Goal: Task Accomplishment & Management: Complete application form

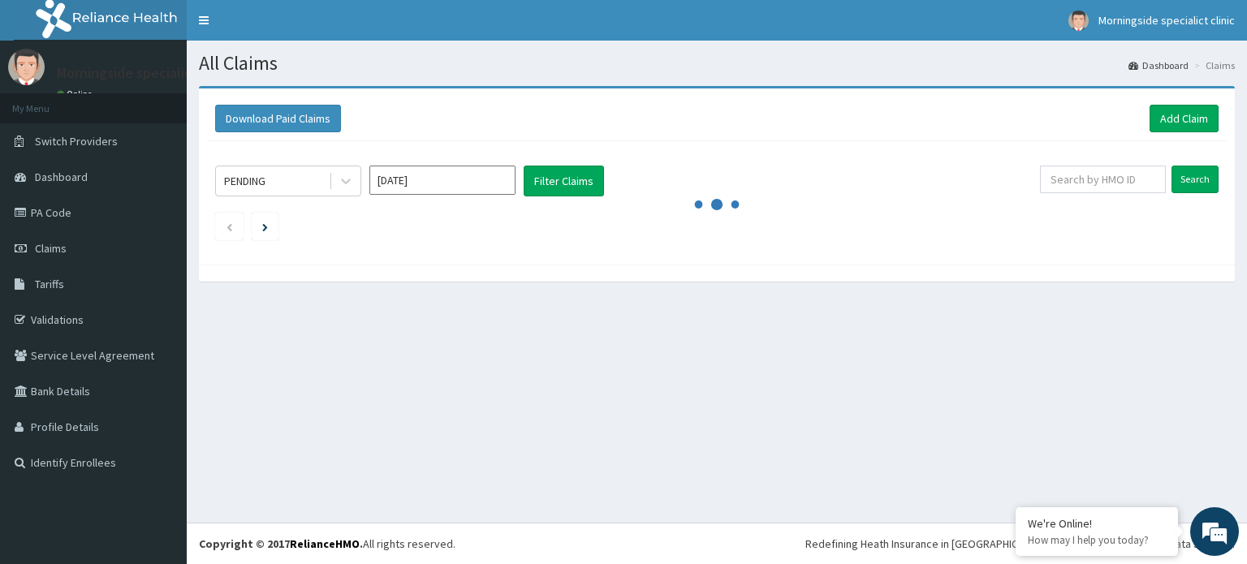
click at [1179, 125] on link "Add Claim" at bounding box center [1183, 119] width 69 height 28
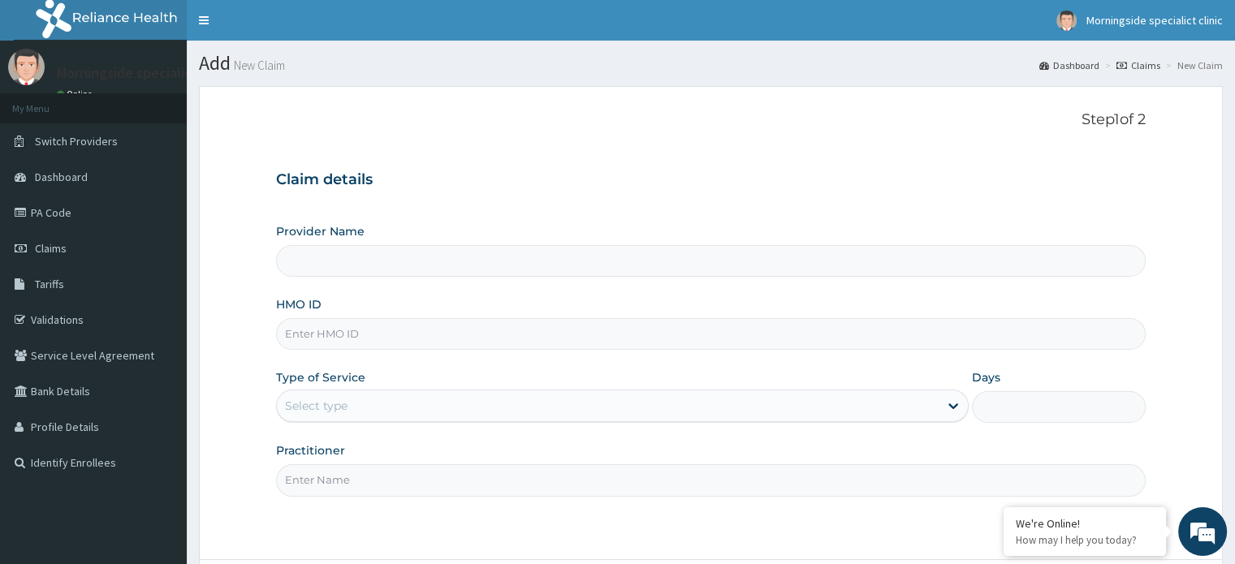
type input "Morningside Specialist clinic"
click at [342, 335] on input "HMO ID" at bounding box center [710, 334] width 869 height 32
paste input "SFL/10311/A"
type input "SFL/10311/A"
click at [344, 405] on div "Select type" at bounding box center [316, 406] width 63 height 16
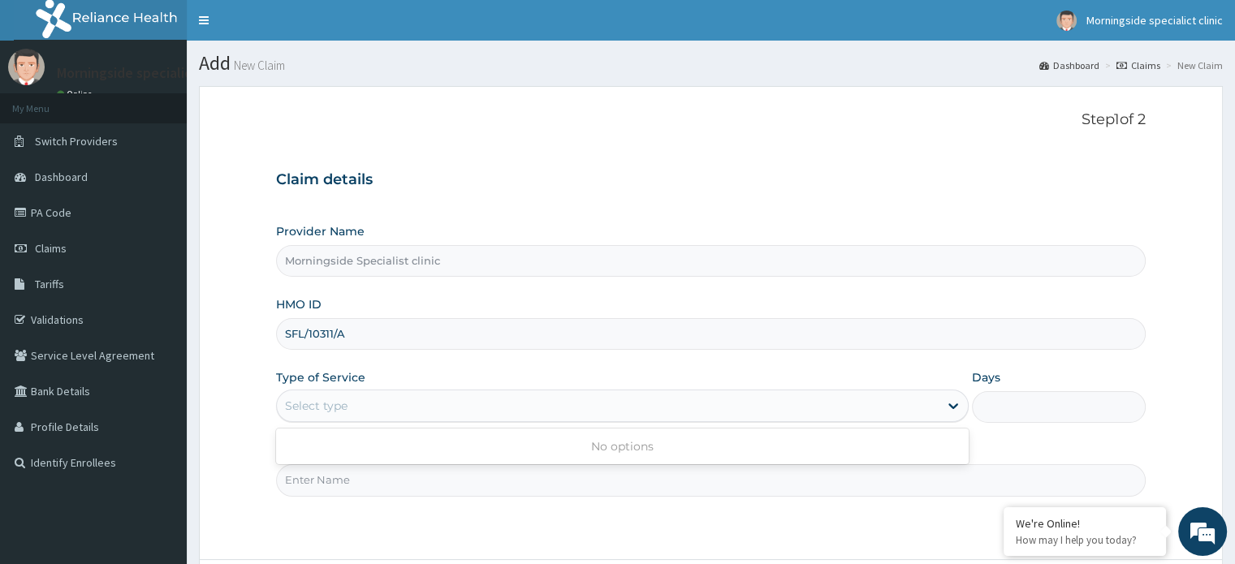
click at [428, 408] on div "Select type" at bounding box center [608, 406] width 662 height 26
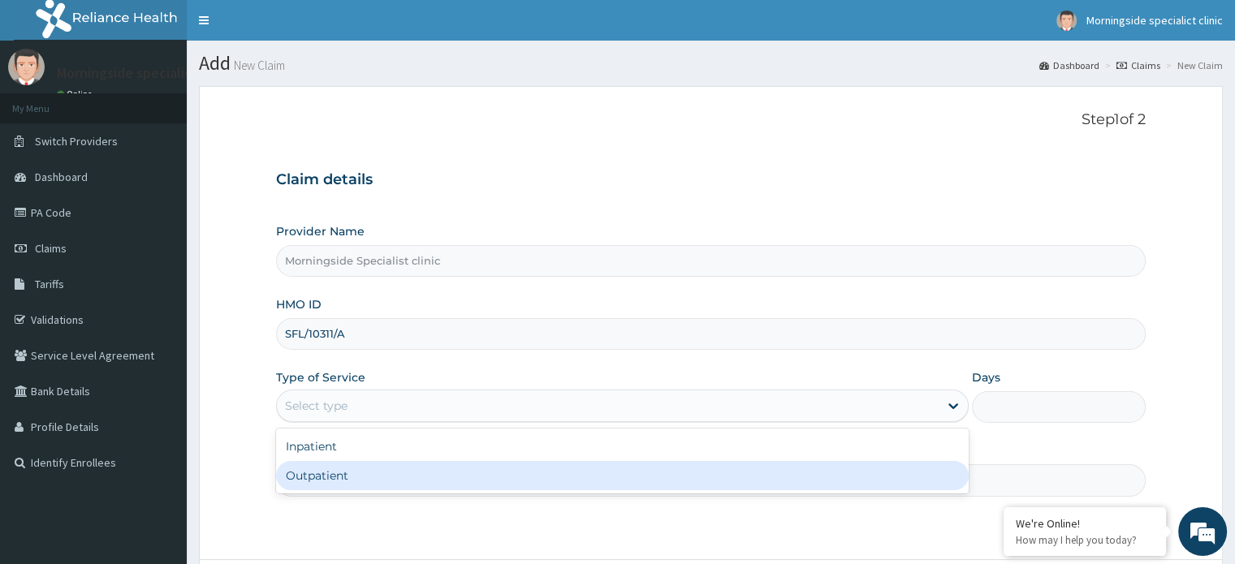
click at [390, 472] on div "Outpatient" at bounding box center [622, 475] width 692 height 29
type input "1"
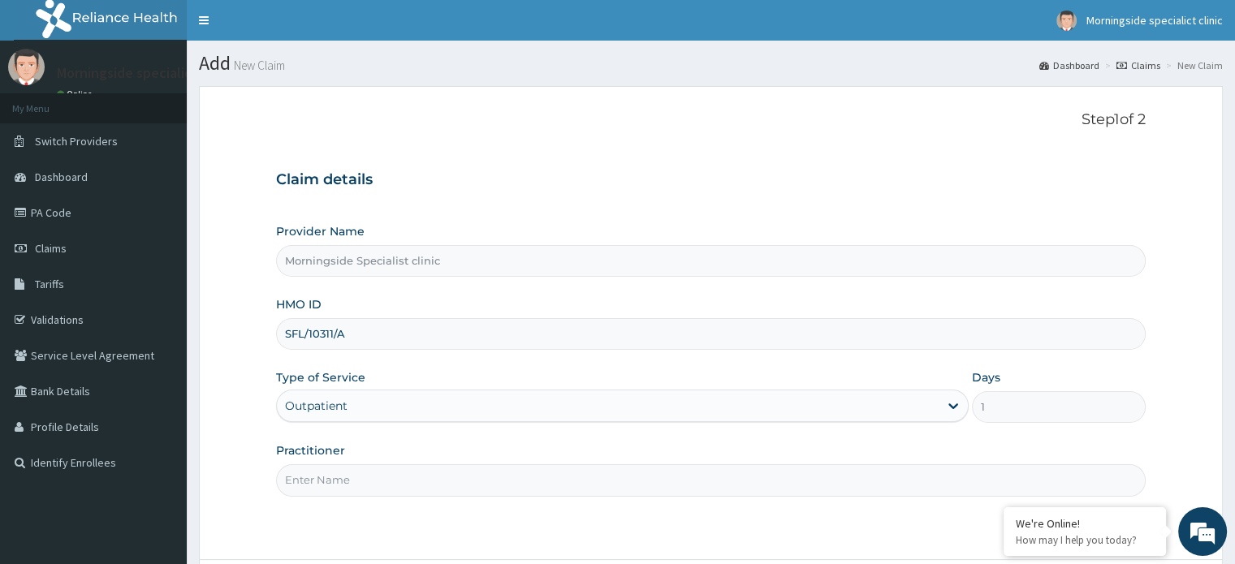
scroll to position [81, 0]
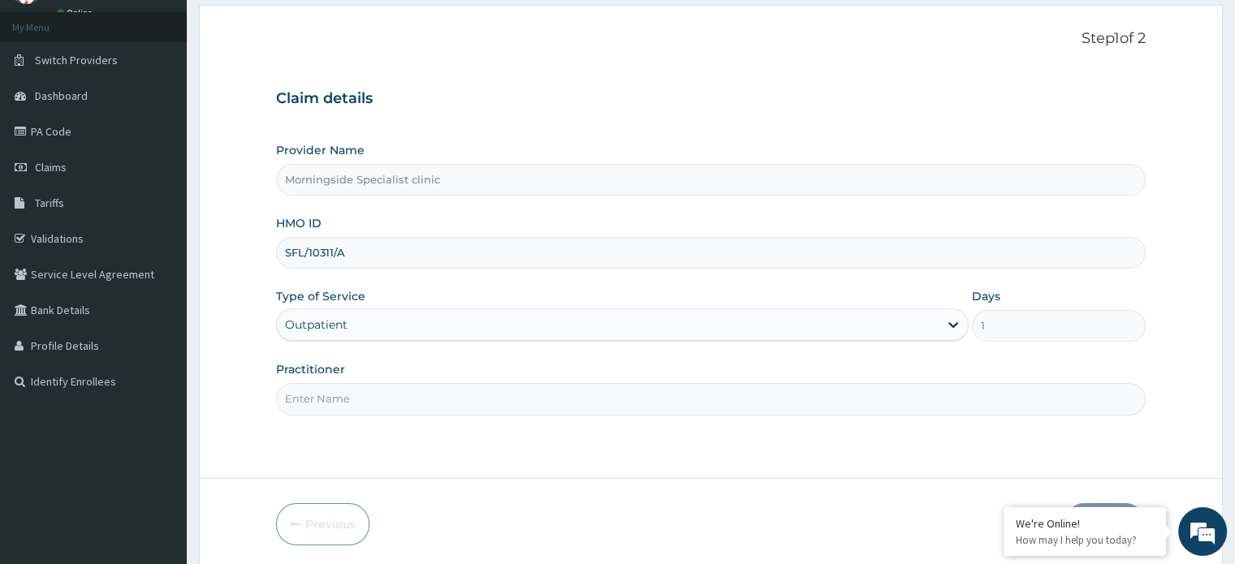
click at [398, 397] on input "Practitioner" at bounding box center [710, 399] width 869 height 32
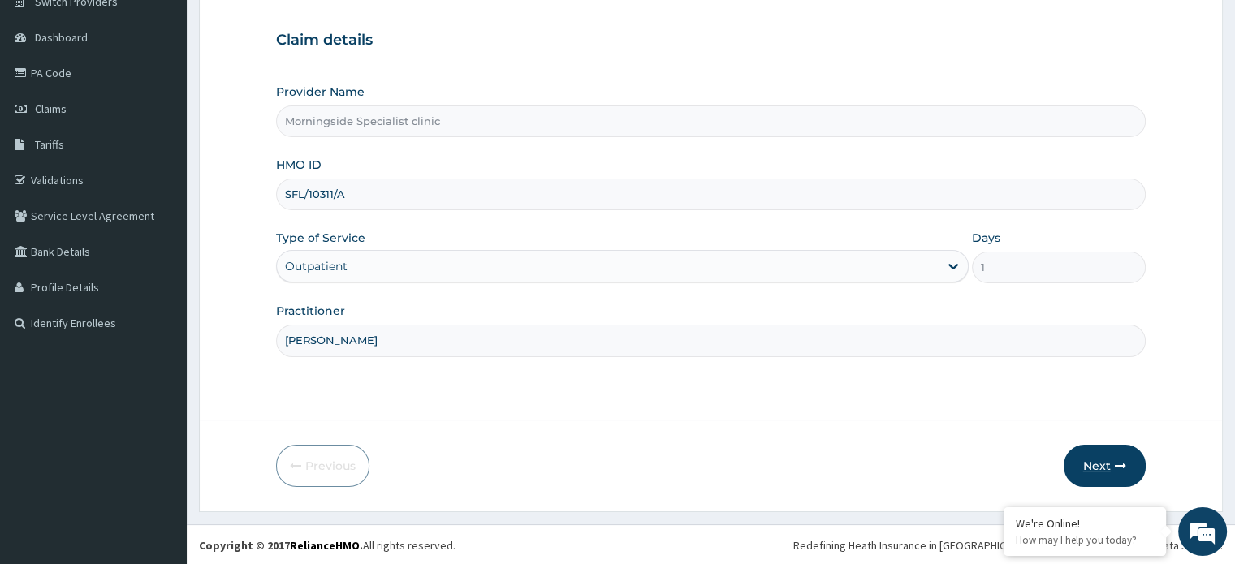
type input "DR UGBEYE"
click at [1110, 464] on button "Next" at bounding box center [1104, 466] width 82 height 42
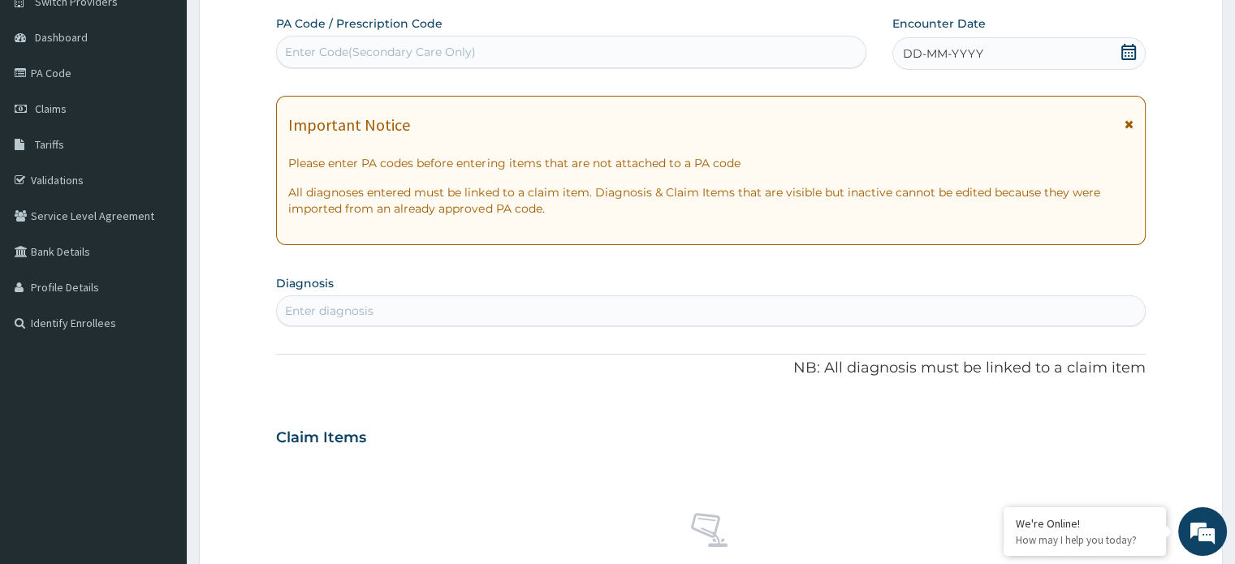
scroll to position [0, 0]
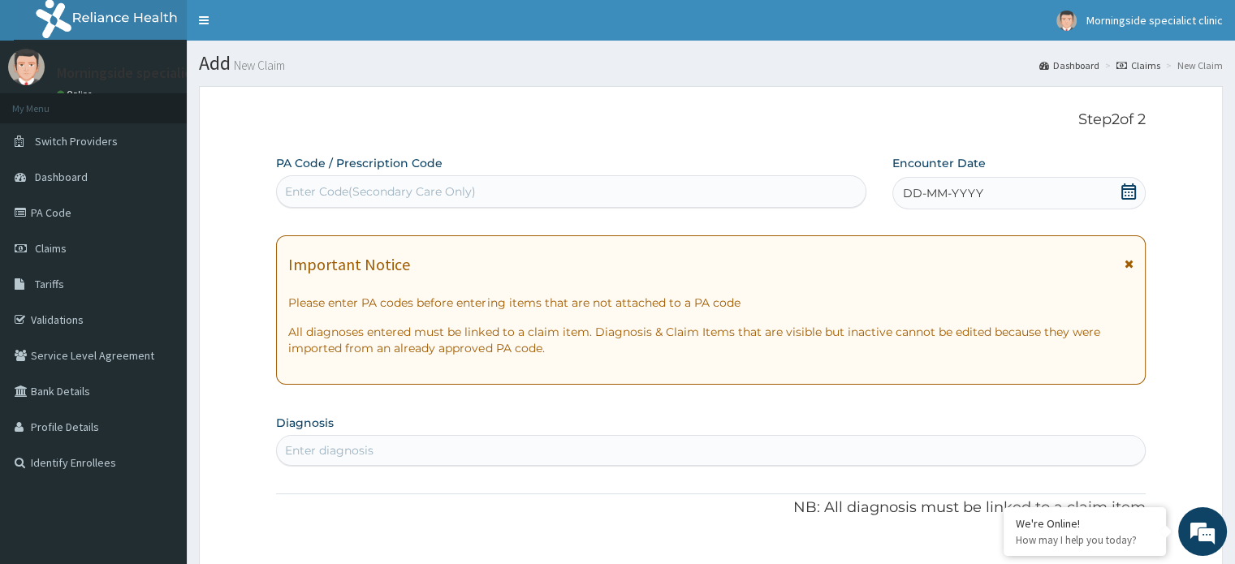
click at [429, 188] on div "Enter Code(Secondary Care Only)" at bounding box center [380, 191] width 191 height 16
paste input "PA/93A532"
type input "PA/93A532"
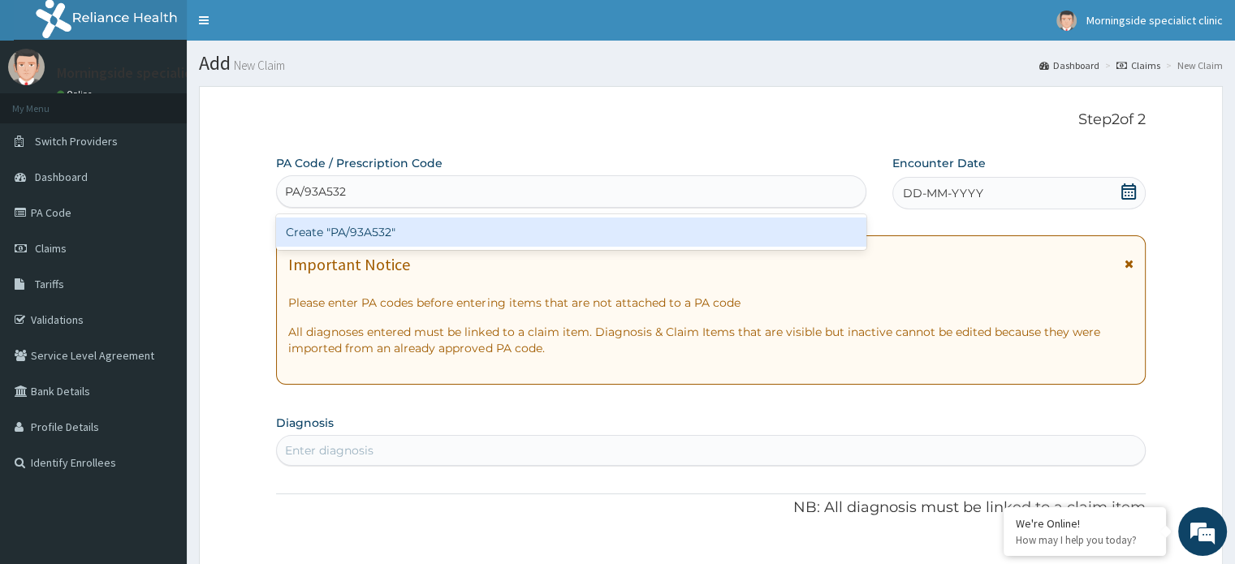
click at [421, 235] on div "Create "PA/93A532"" at bounding box center [571, 232] width 590 height 29
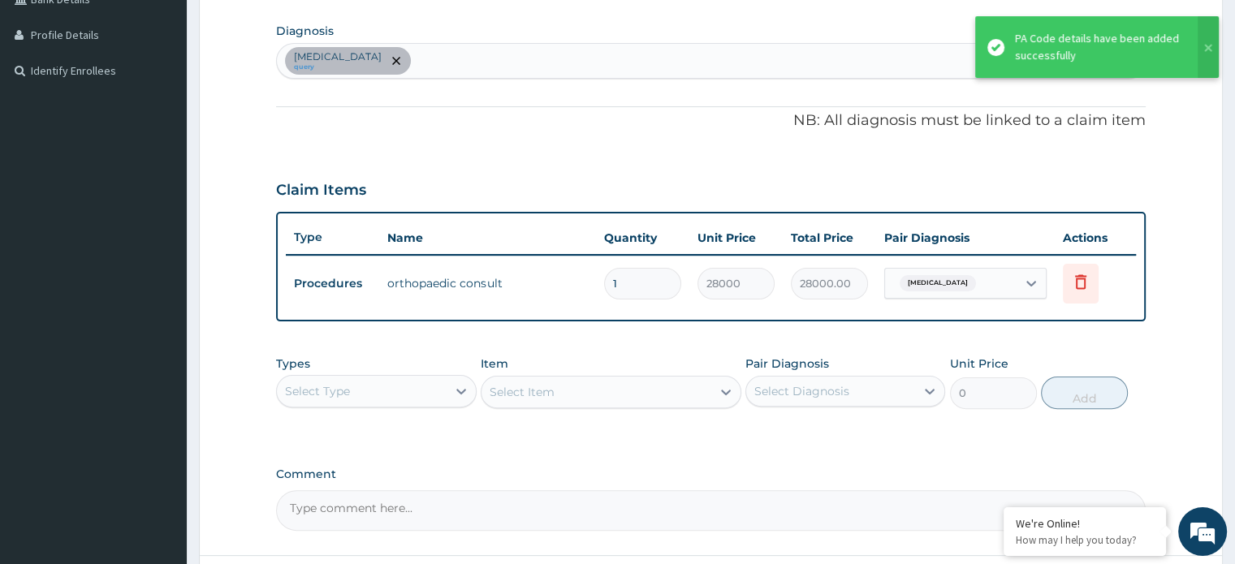
scroll to position [527, 0]
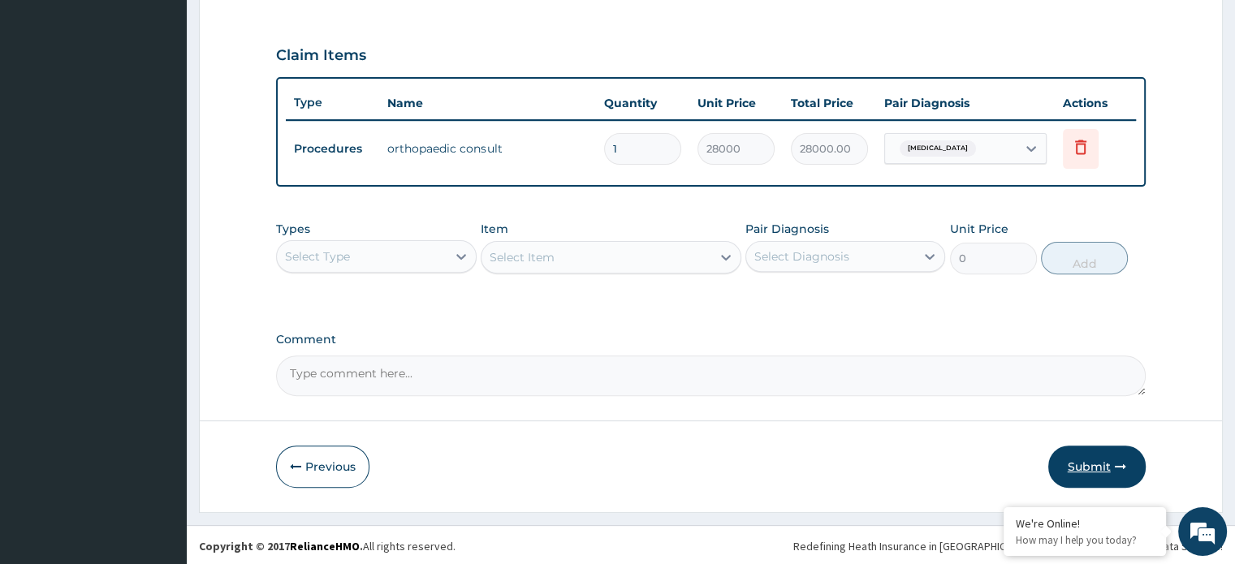
click at [1086, 459] on button "Submit" at bounding box center [1096, 467] width 97 height 42
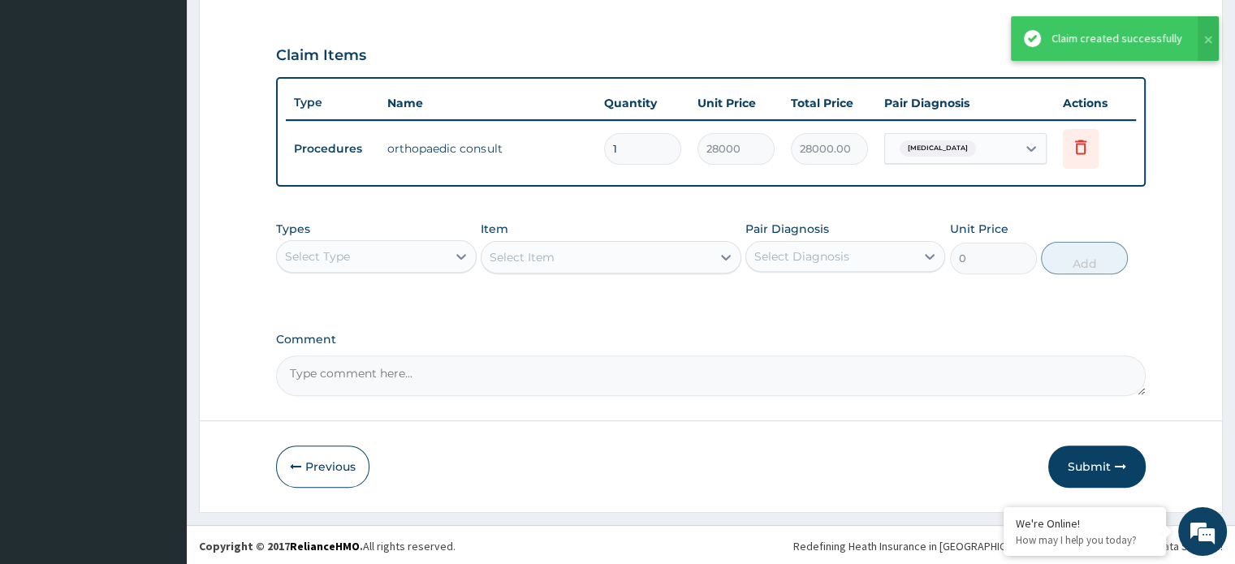
scroll to position [283, 0]
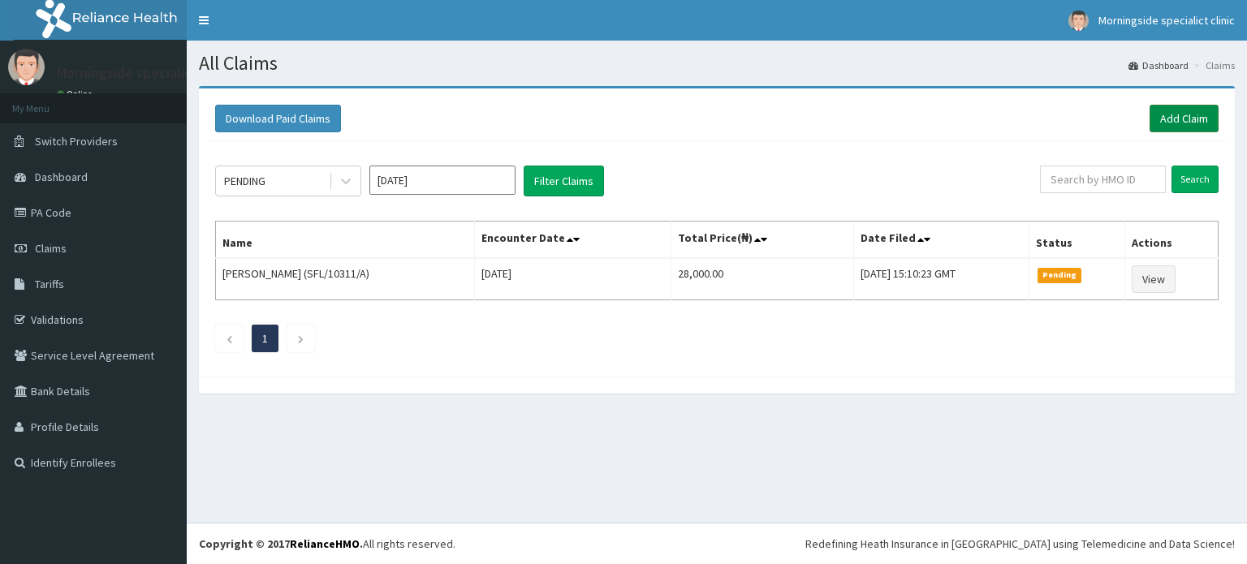
click at [1166, 127] on link "Add Claim" at bounding box center [1183, 119] width 69 height 28
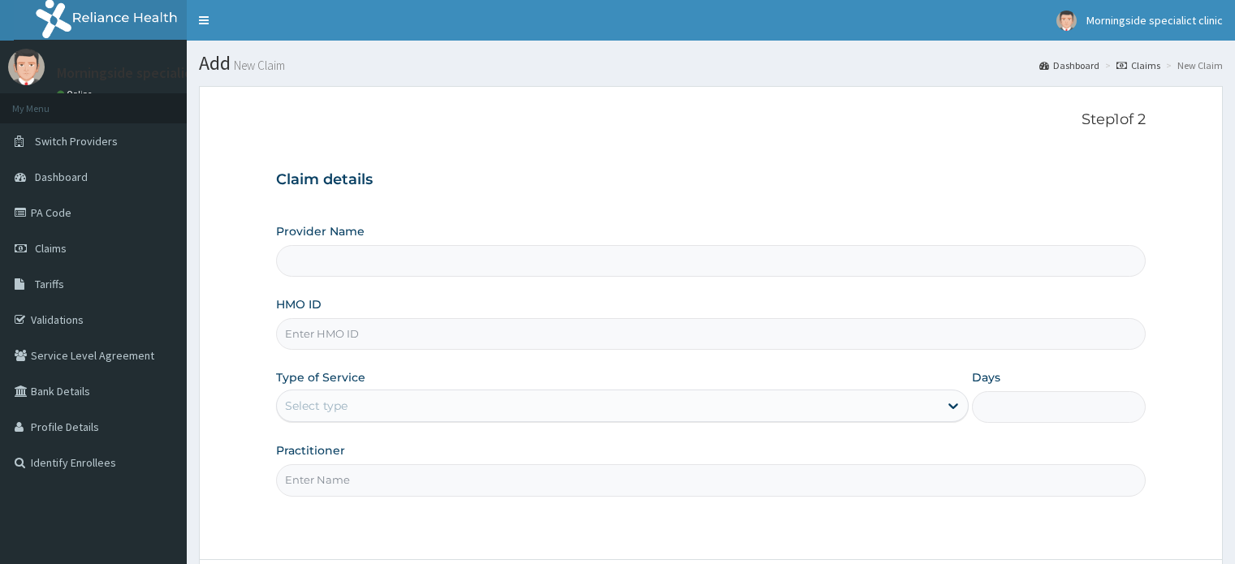
click at [375, 332] on input "HMO ID" at bounding box center [710, 334] width 869 height 32
type input "SFL/10311/A"
type input "Morningside Specialist clinic"
type input "SFL/10311/A"
click at [377, 262] on input "Morningside Specialist clinic" at bounding box center [710, 261] width 869 height 32
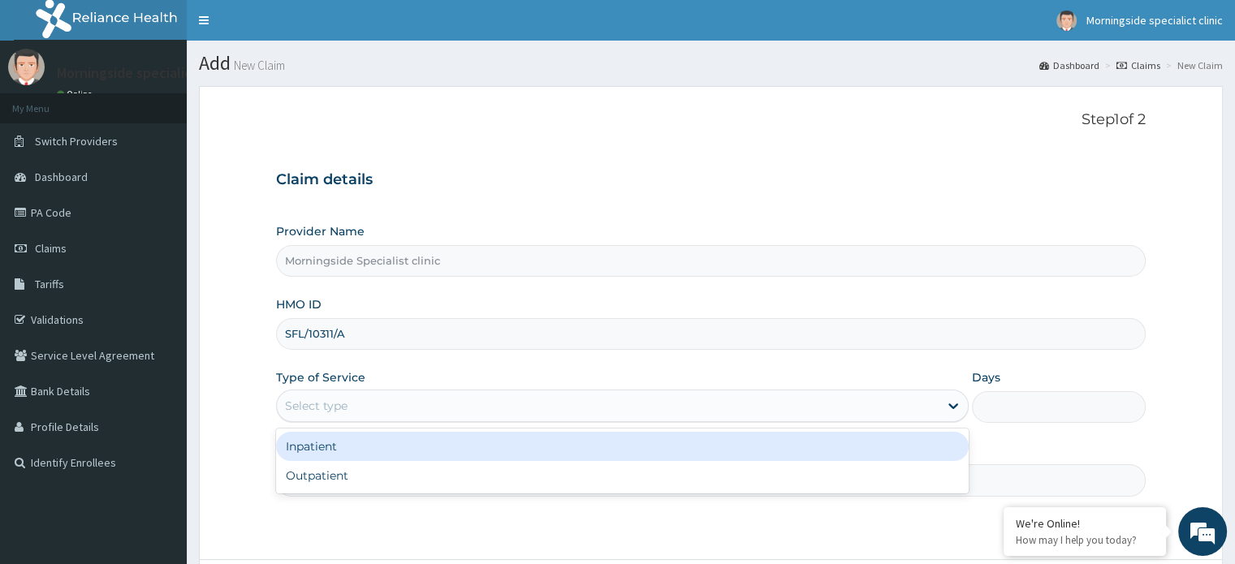
click at [330, 408] on div "Select type" at bounding box center [316, 406] width 63 height 16
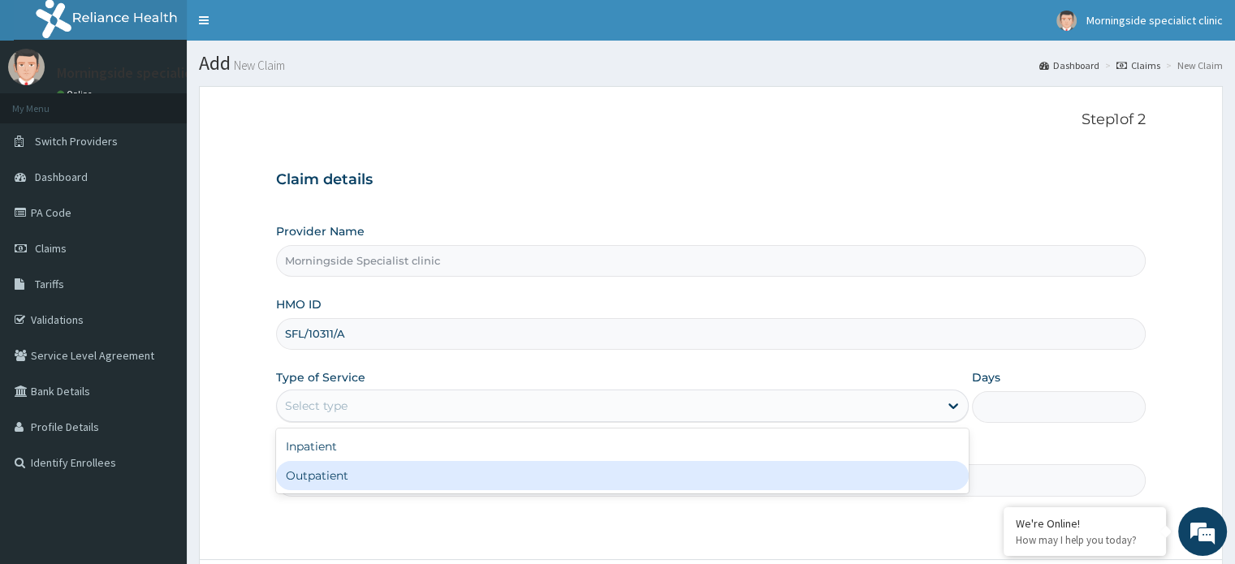
click at [328, 476] on div "Outpatient" at bounding box center [622, 475] width 692 height 29
type input "1"
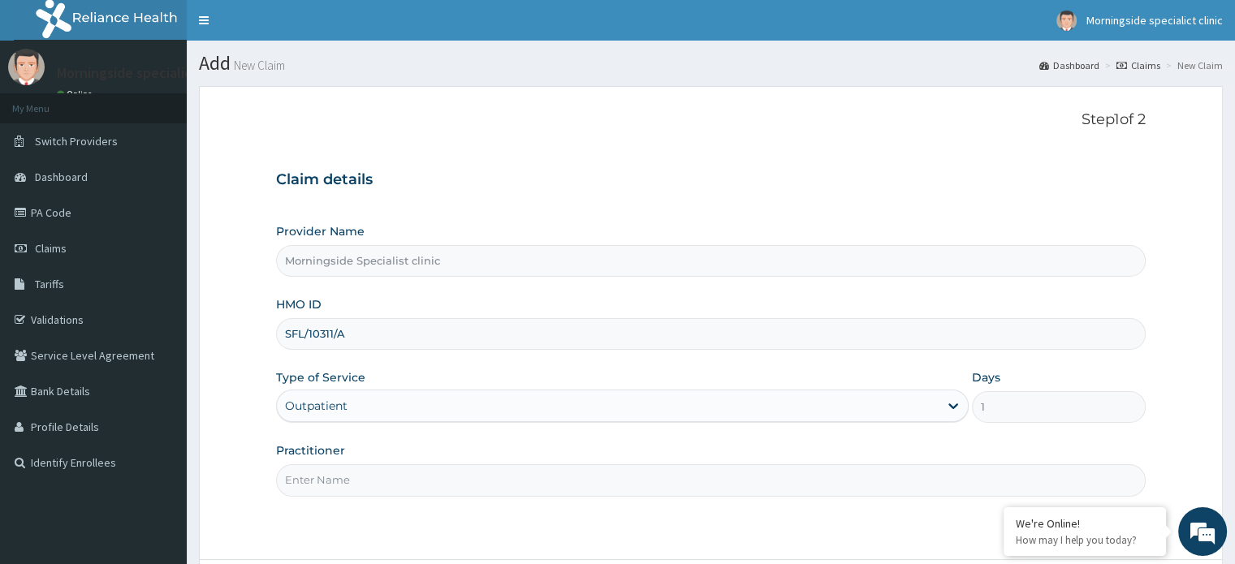
click at [328, 476] on input "Practitioner" at bounding box center [710, 480] width 869 height 32
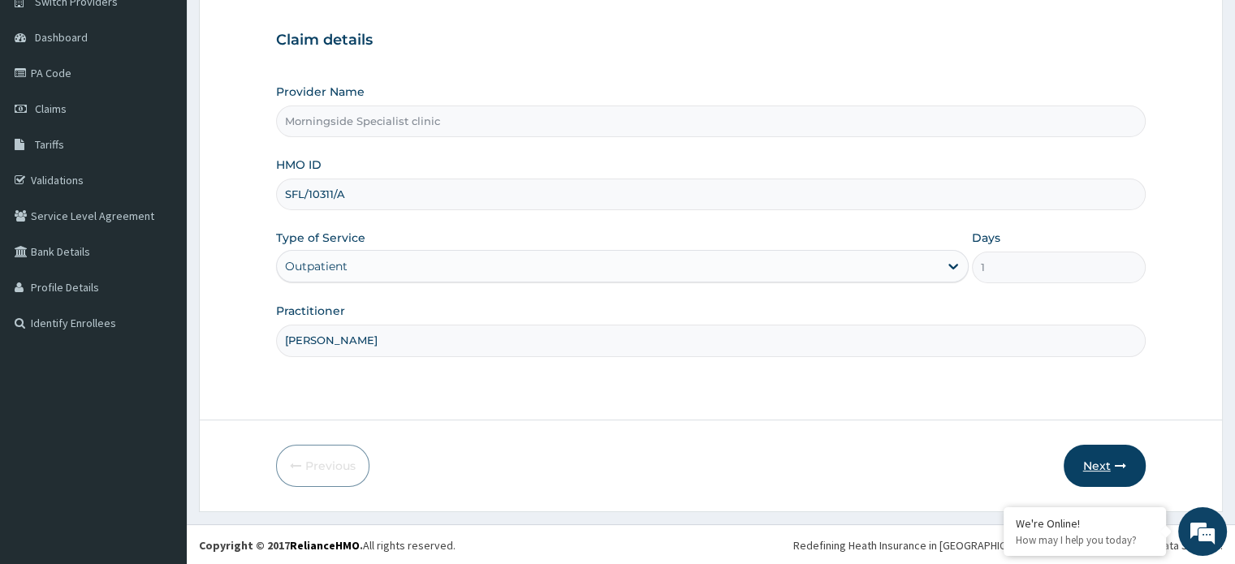
type input "DR UGBEYE"
click at [1101, 467] on button "Next" at bounding box center [1104, 466] width 82 height 42
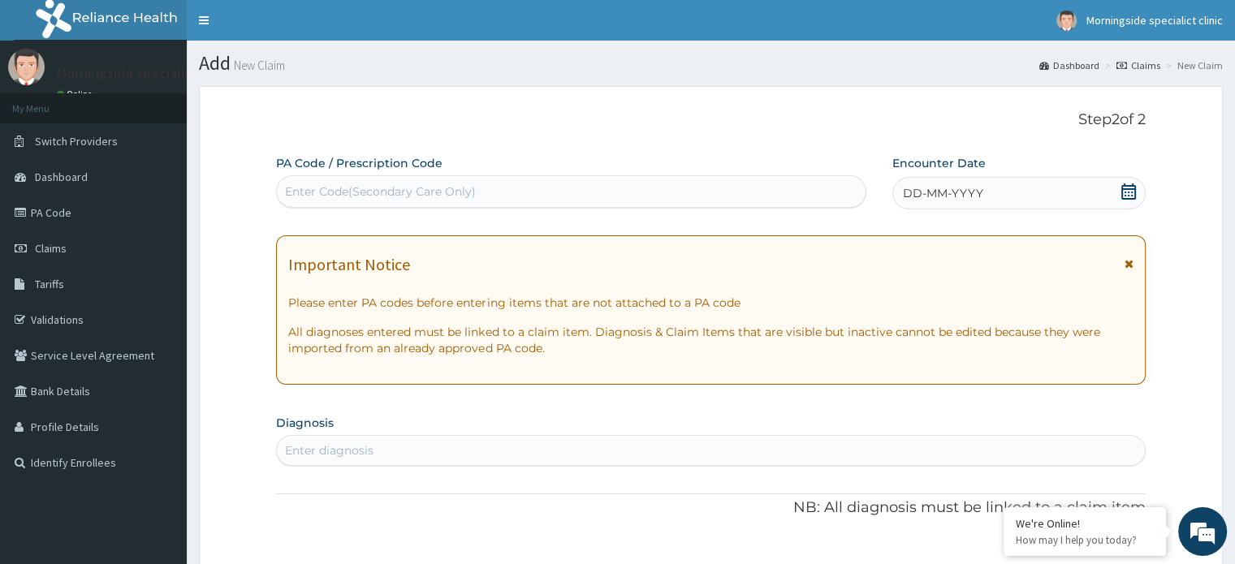
scroll to position [0, 0]
click at [524, 196] on div "Enter Code(Secondary Care Only)" at bounding box center [571, 192] width 589 height 26
paste input "PA/2CE186"
type input "PA/2CE186"
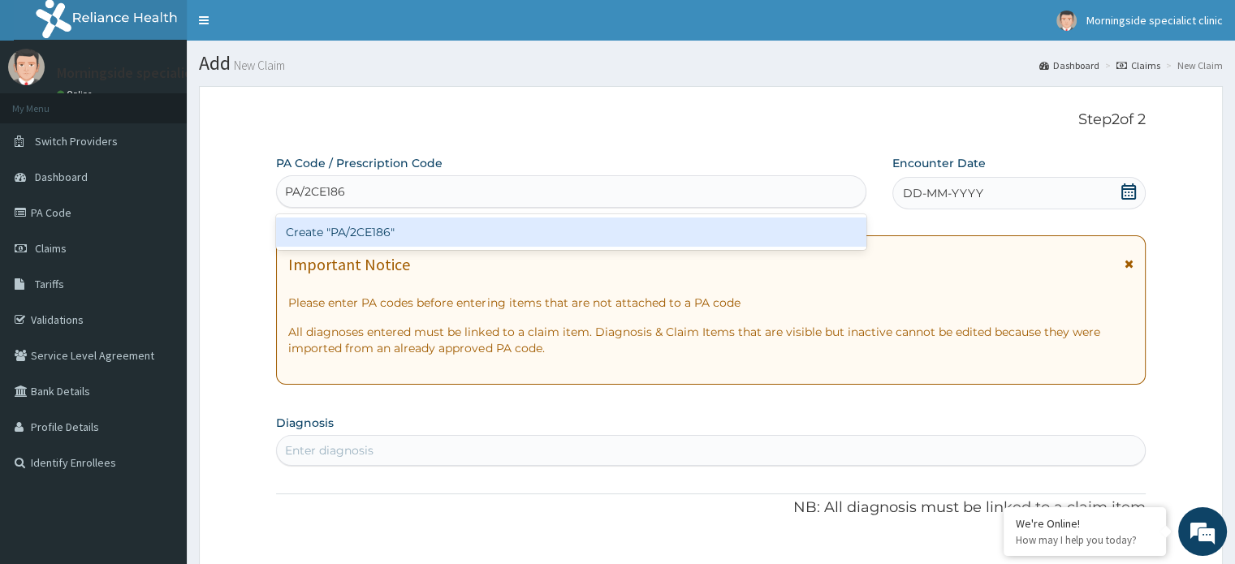
click at [498, 231] on div "Create "PA/2CE186"" at bounding box center [571, 232] width 590 height 29
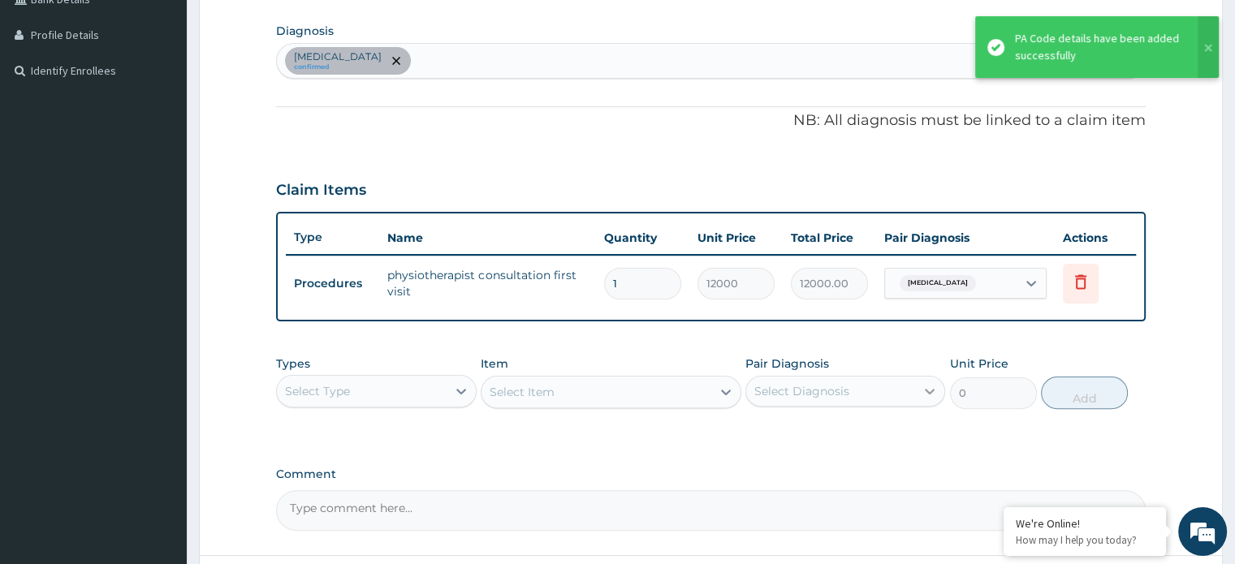
scroll to position [527, 0]
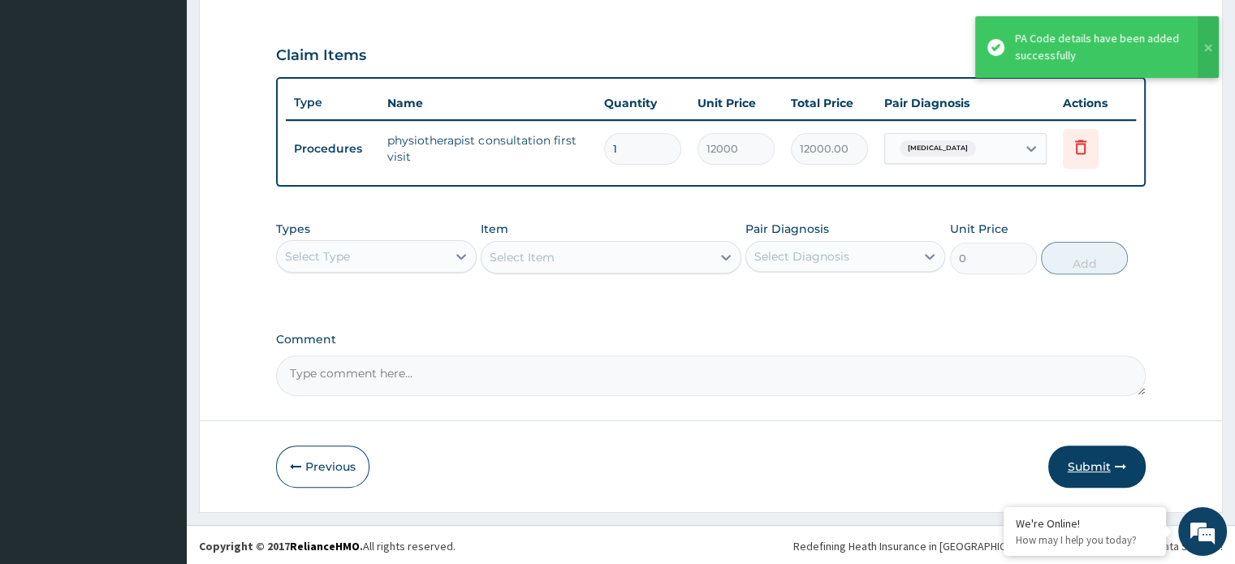
click at [1085, 473] on button "Submit" at bounding box center [1096, 467] width 97 height 42
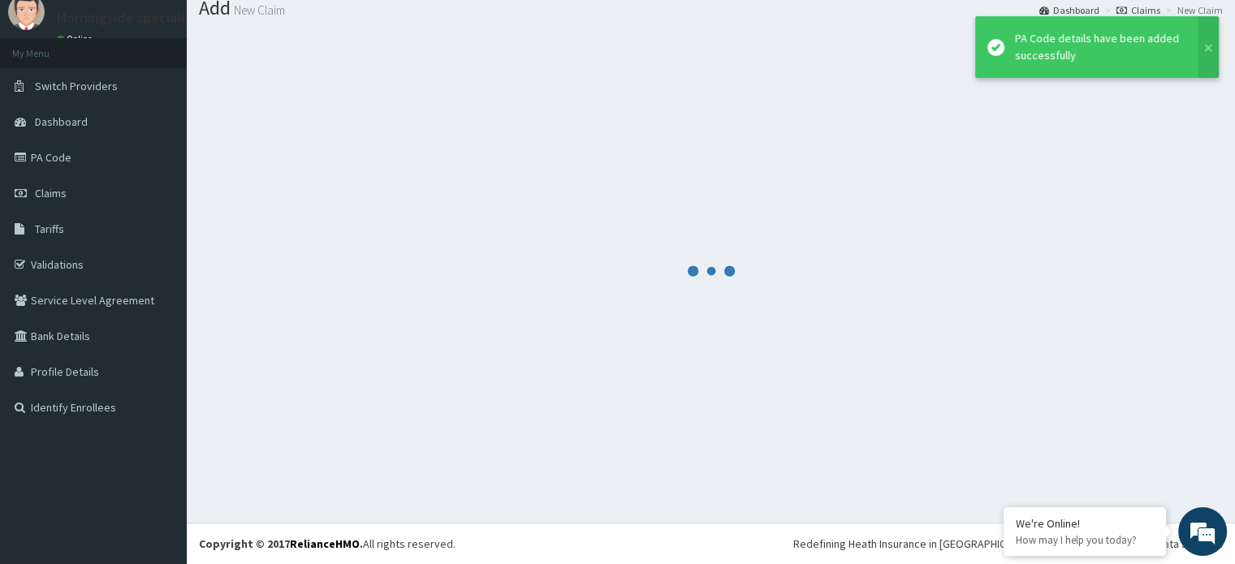
scroll to position [55, 0]
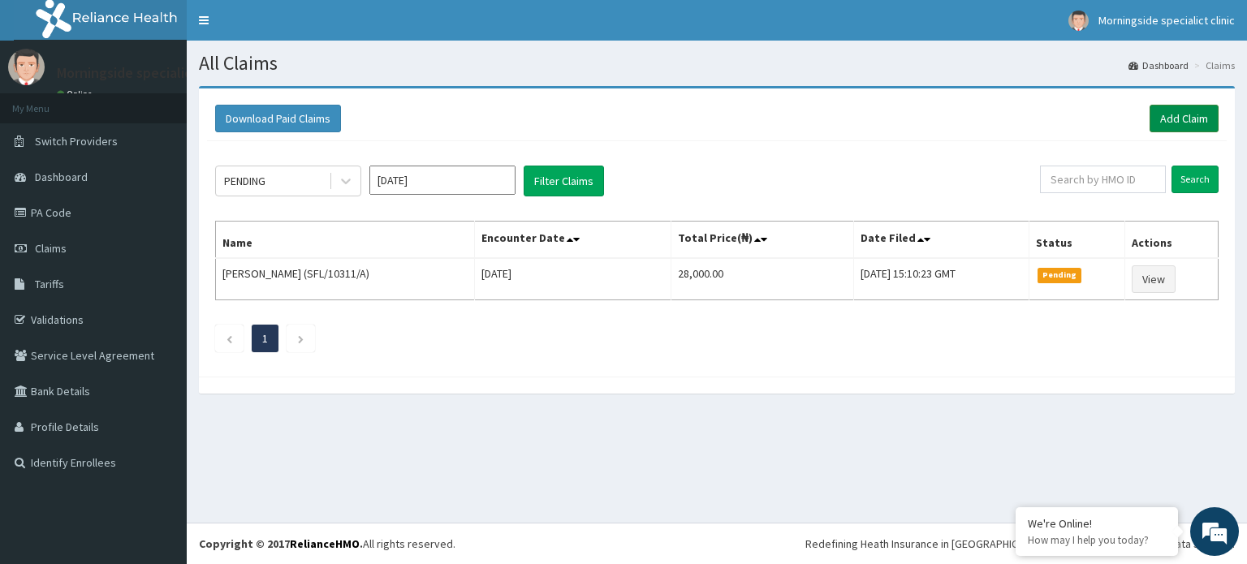
click at [1193, 123] on link "Add Claim" at bounding box center [1183, 119] width 69 height 28
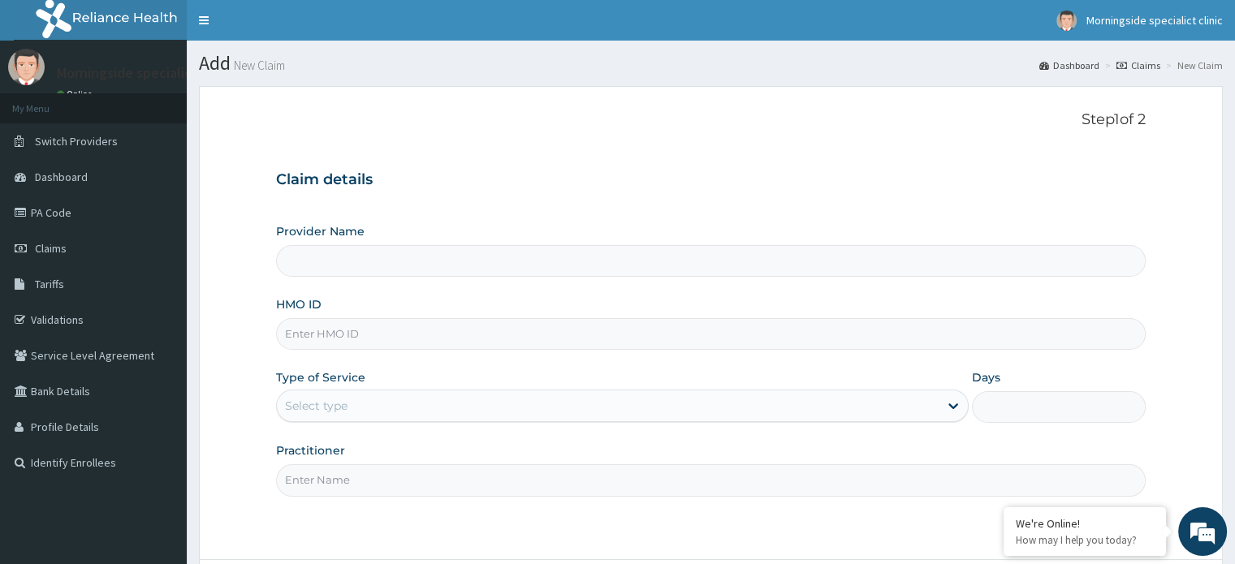
click at [335, 333] on input "HMO ID" at bounding box center [710, 334] width 869 height 32
paste input "VTC/10010/A"
type input "VTC/10010/A"
type input "Morningside Specialist clinic"
type input "VTC/10010/A"
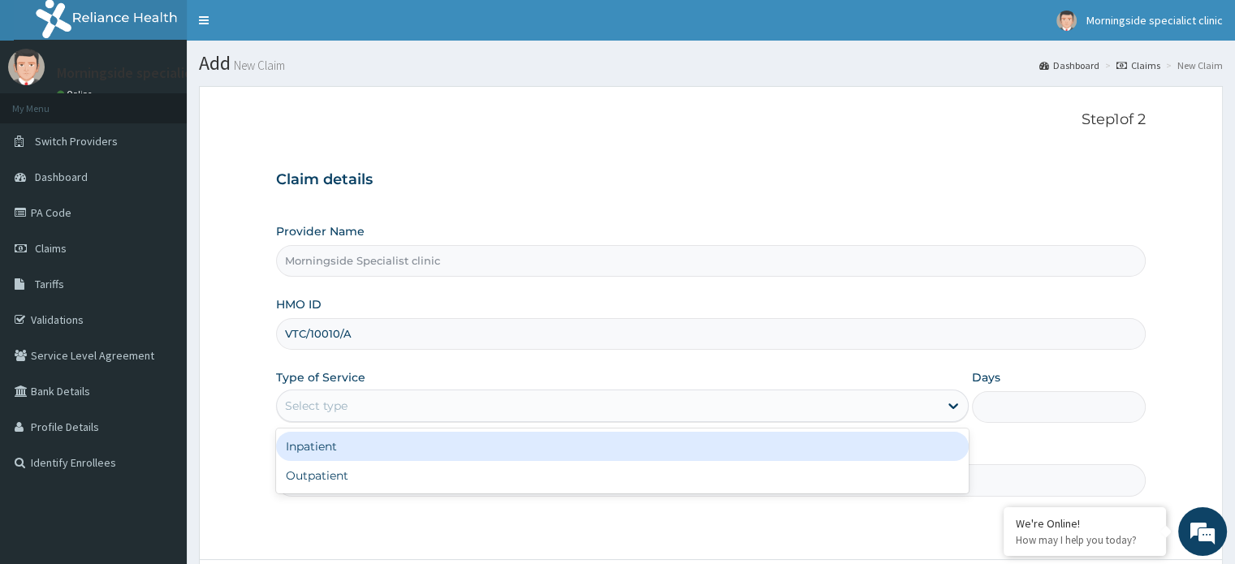
click at [325, 405] on div "Select type" at bounding box center [316, 406] width 63 height 16
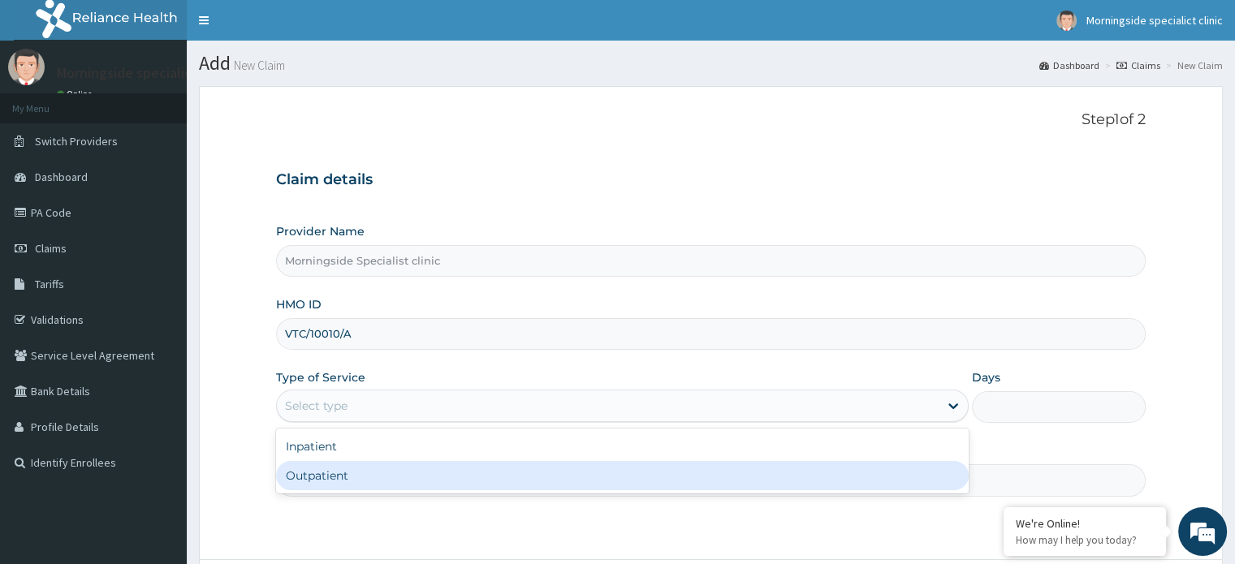
click at [323, 476] on div "Outpatient" at bounding box center [622, 475] width 692 height 29
type input "1"
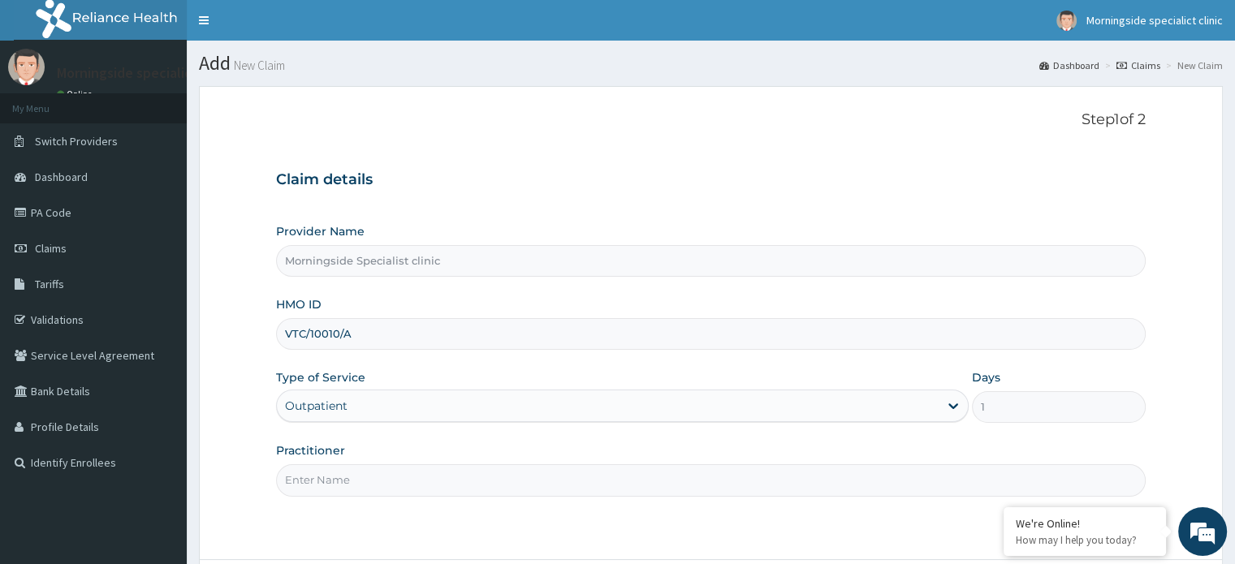
click at [323, 480] on input "Practitioner" at bounding box center [710, 480] width 869 height 32
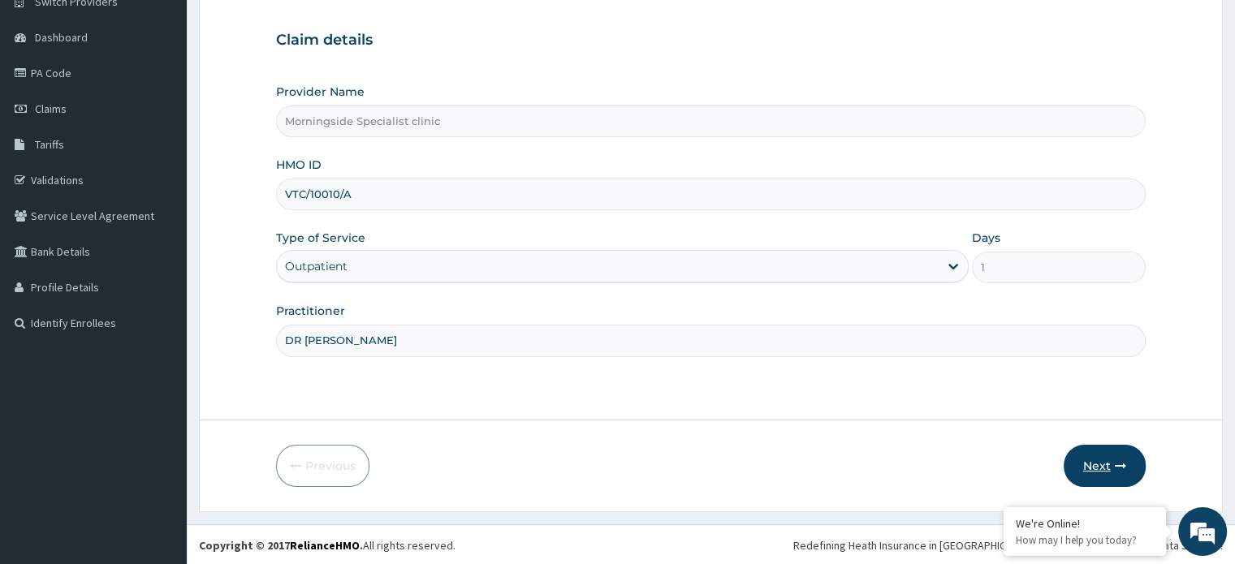
type input "DR UBEYE"
click at [1097, 463] on button "Next" at bounding box center [1104, 466] width 82 height 42
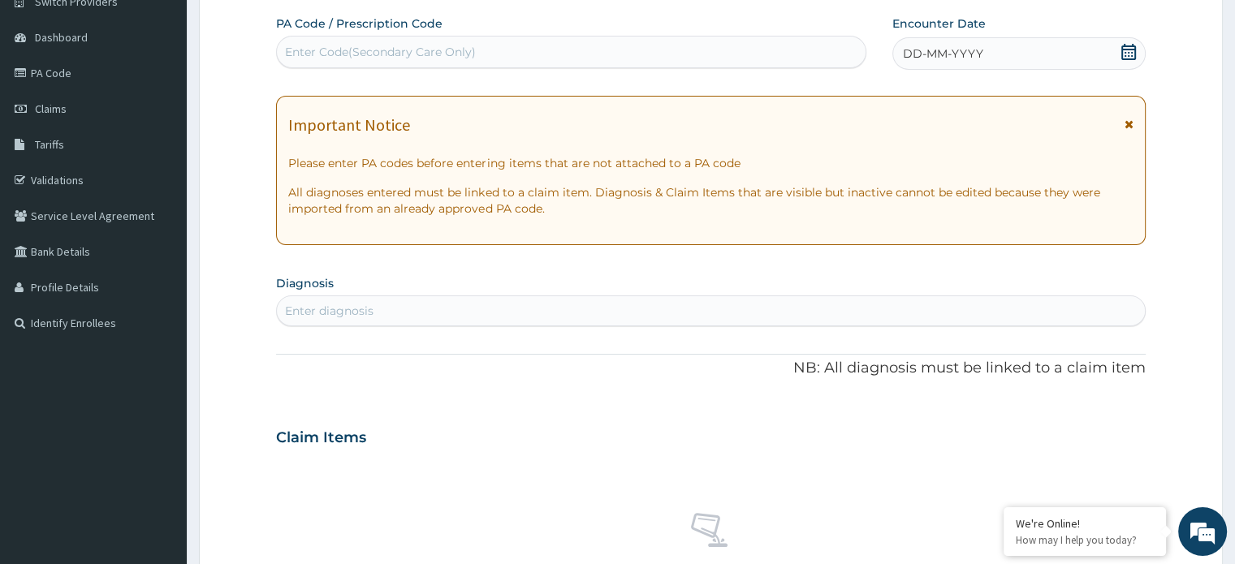
scroll to position [0, 0]
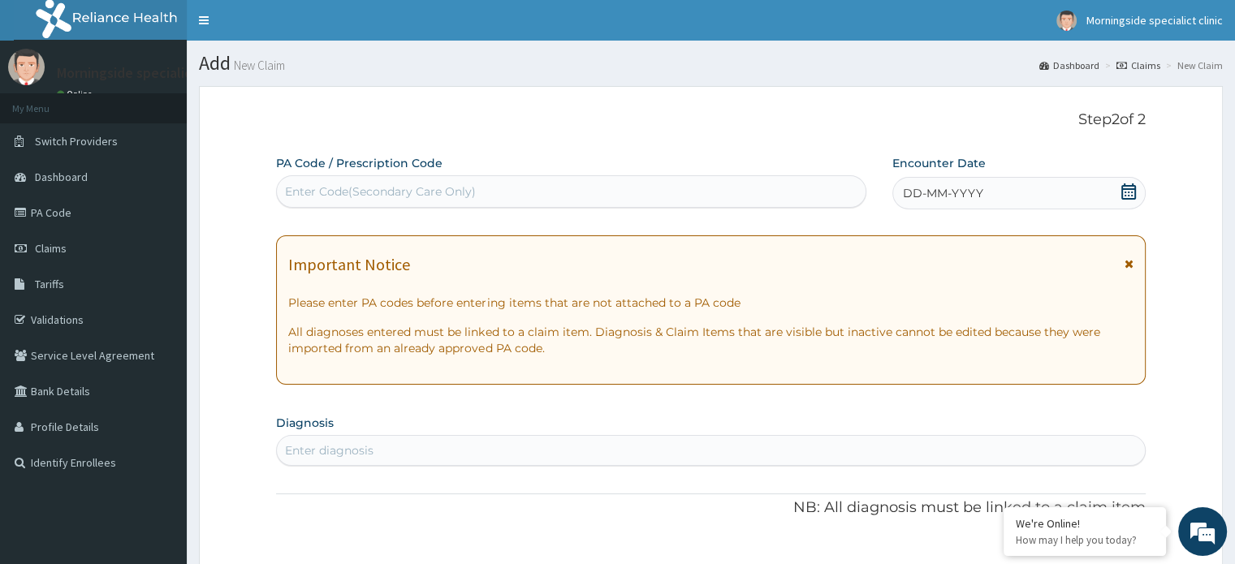
click at [445, 192] on div "Enter Code(Secondary Care Only)" at bounding box center [380, 191] width 191 height 16
paste input "PA/4B5467"
type input "PA/4B5467"
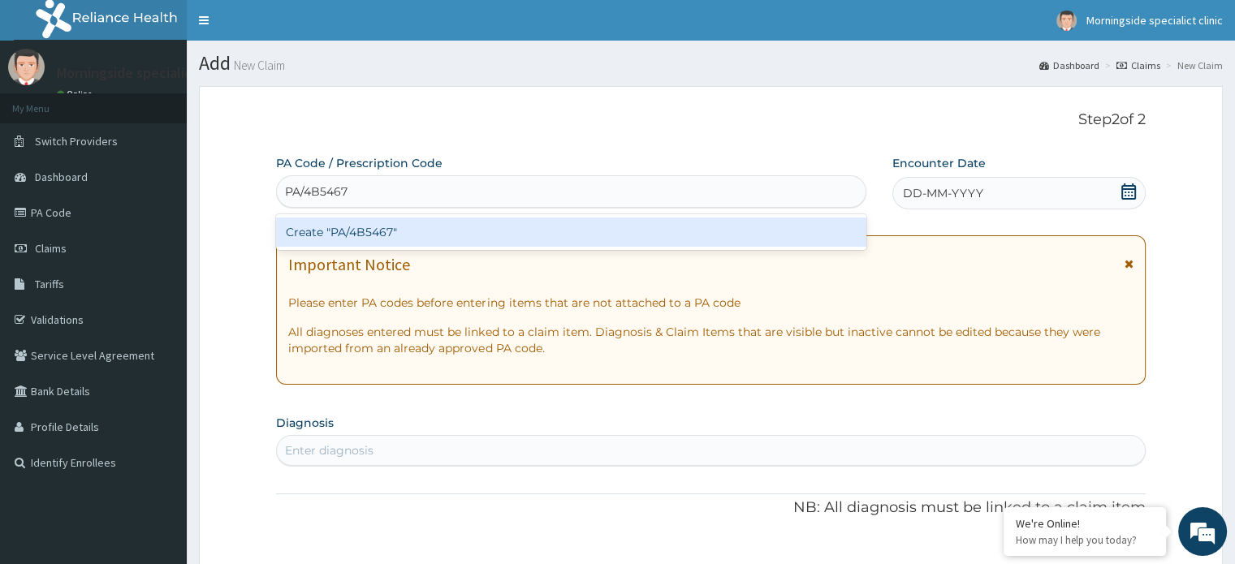
click at [416, 230] on div "Create "PA/4B5467"" at bounding box center [571, 232] width 590 height 29
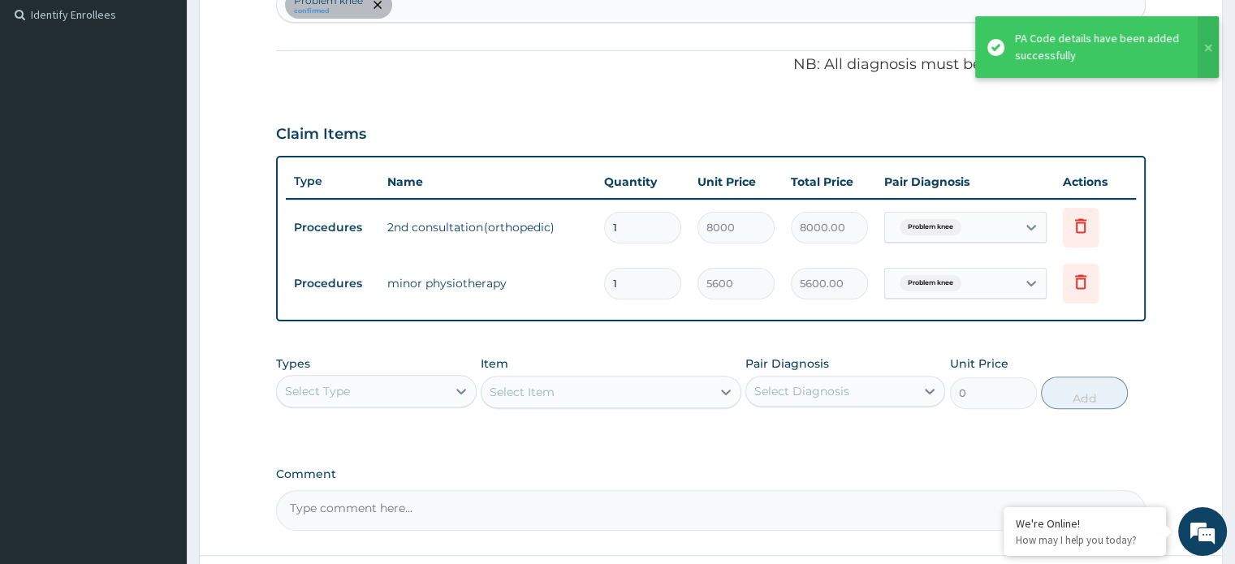
scroll to position [584, 0]
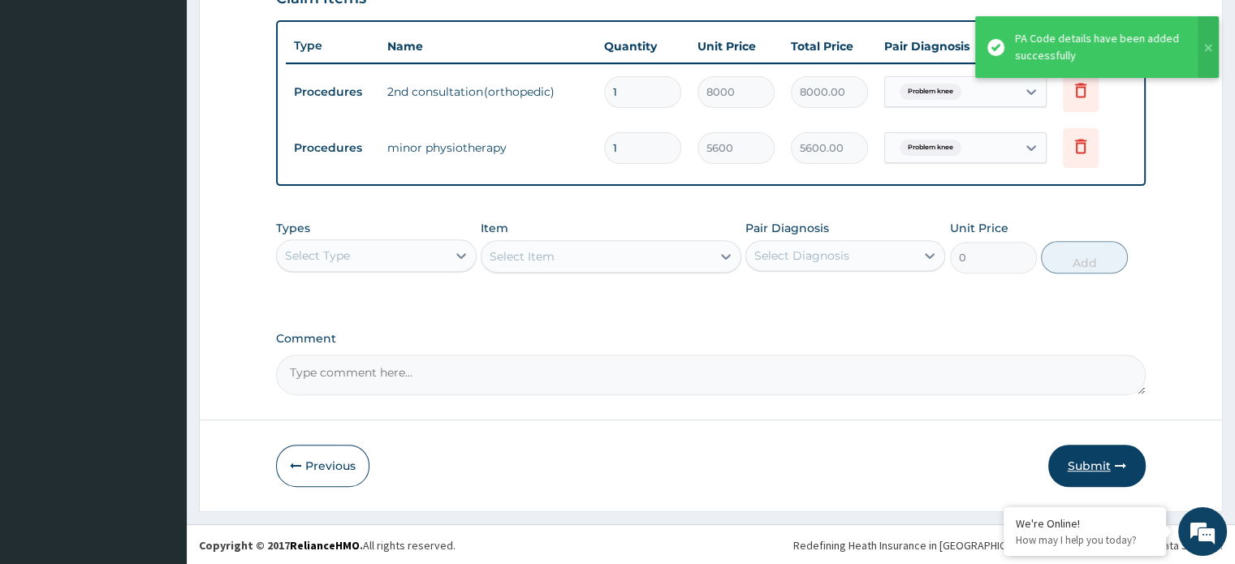
click at [1112, 468] on button "Submit" at bounding box center [1096, 466] width 97 height 42
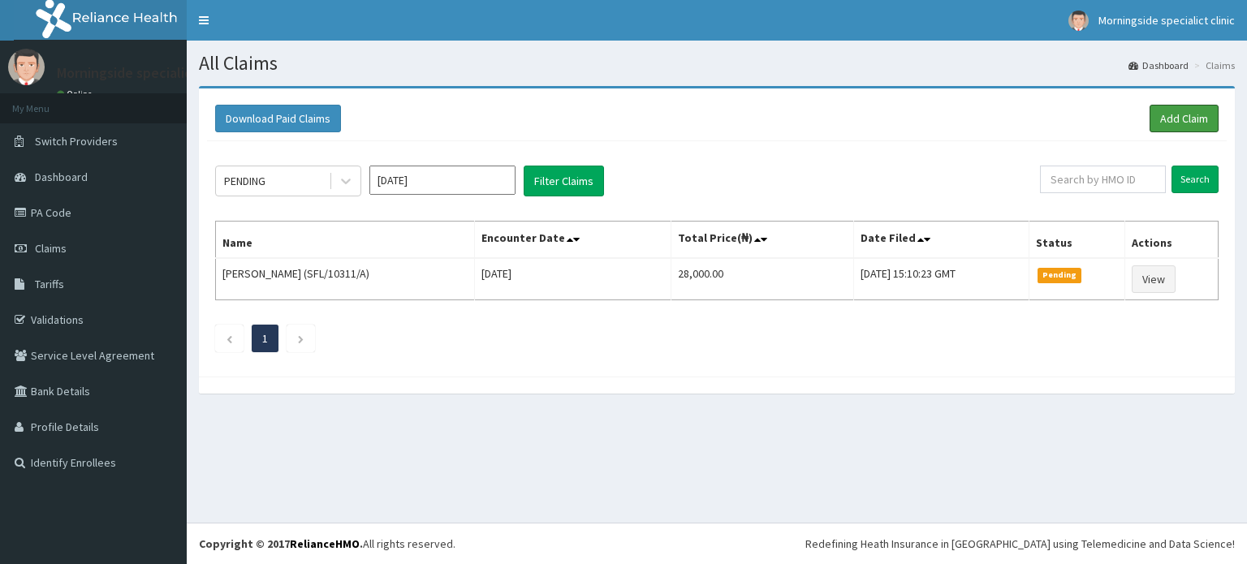
click at [1176, 123] on link "Add Claim" at bounding box center [1183, 119] width 69 height 28
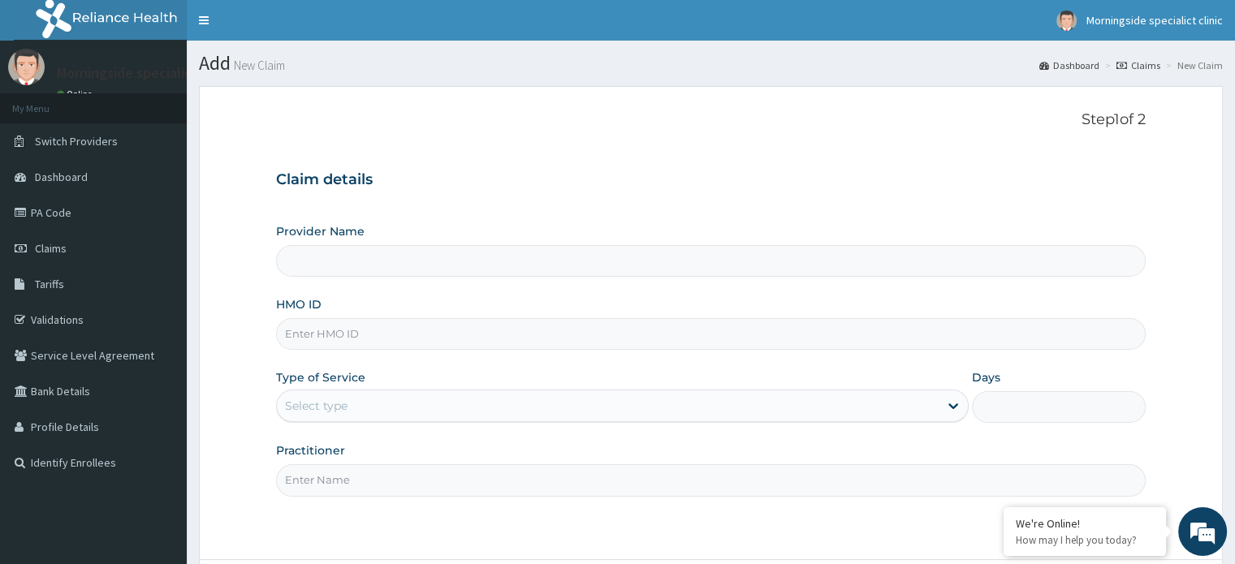
click at [370, 343] on input "HMO ID" at bounding box center [710, 334] width 869 height 32
type input "Morningside Specialist clinic"
paste input "GAD/10004/A"
type input "GAD/10004/A"
click at [345, 398] on div "Select type" at bounding box center [316, 406] width 63 height 16
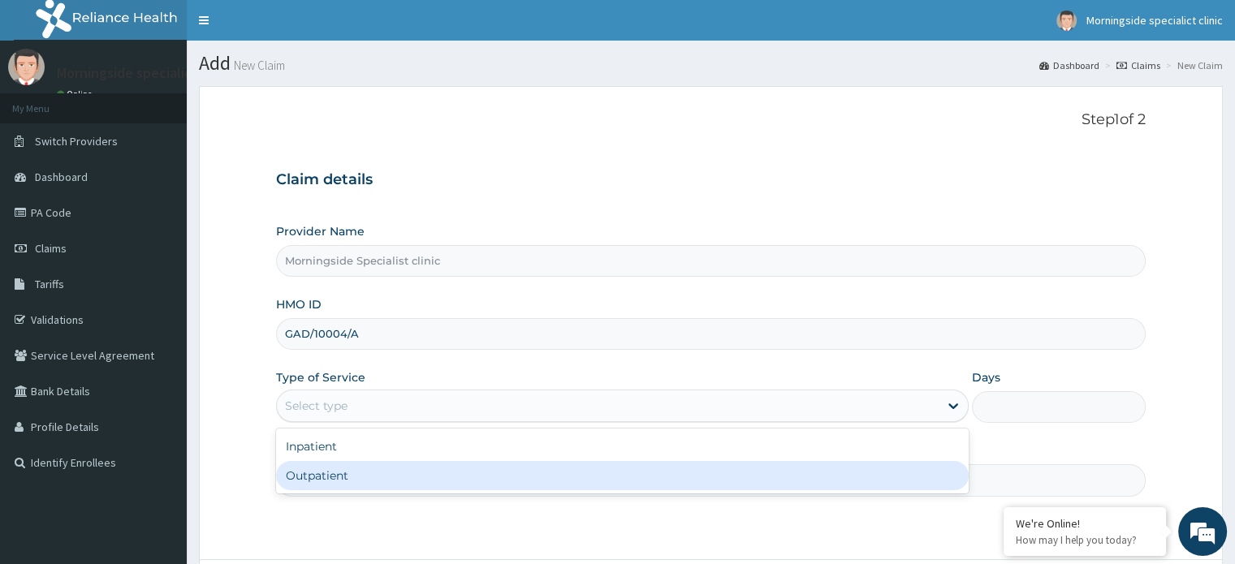
click at [330, 475] on div "Outpatient" at bounding box center [622, 475] width 692 height 29
type input "1"
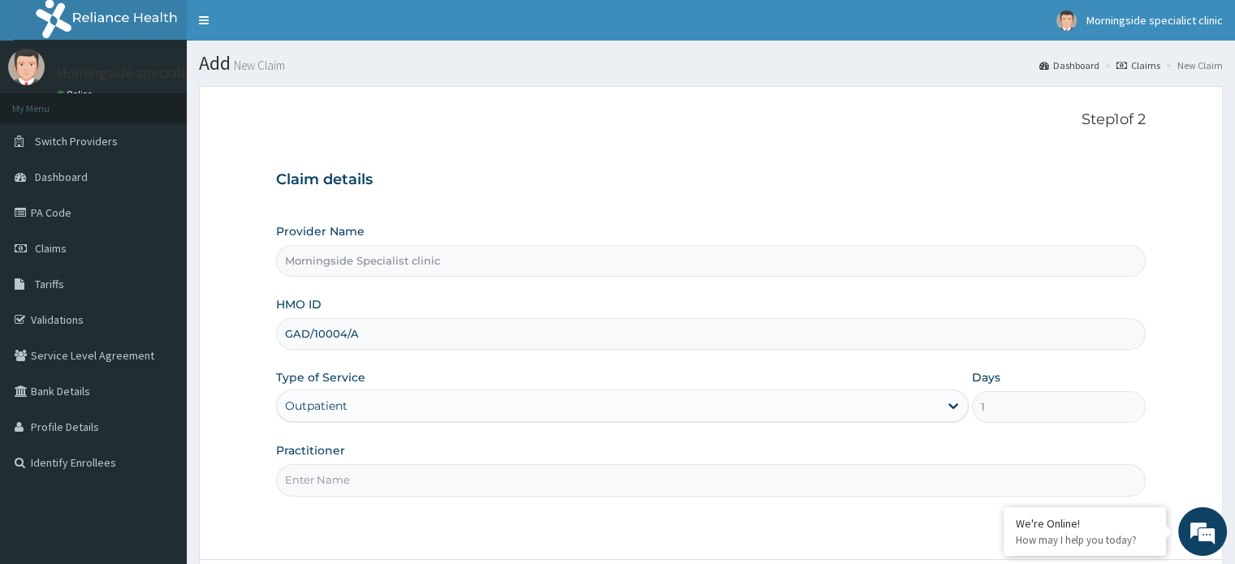
click at [329, 476] on input "Practitioner" at bounding box center [710, 480] width 869 height 32
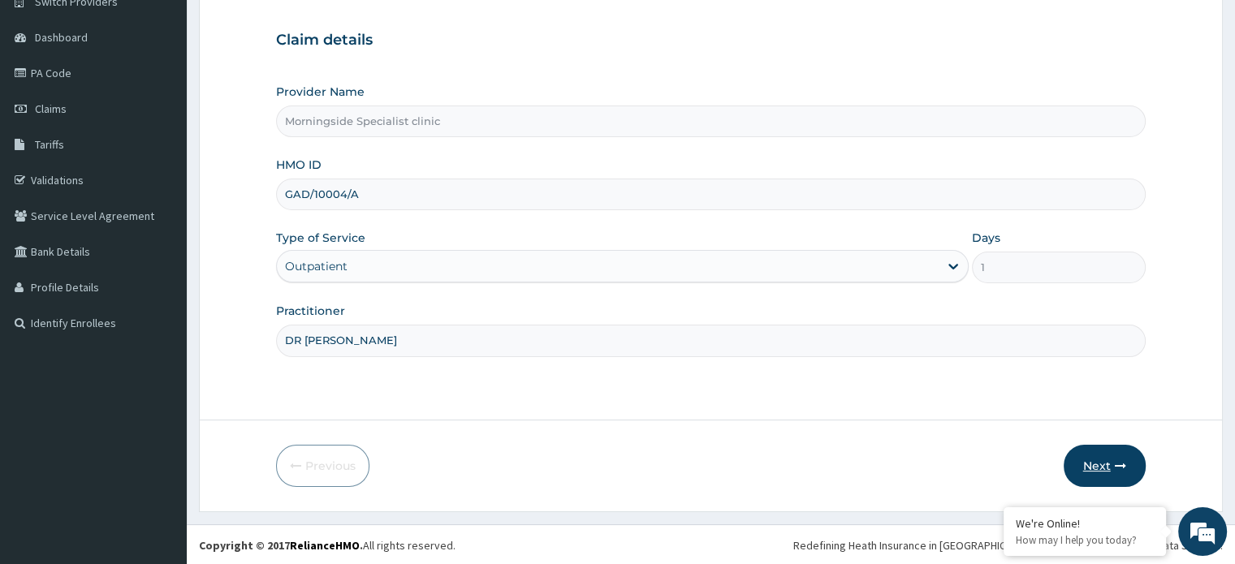
type input "DR UBEYE"
click at [1104, 462] on button "Next" at bounding box center [1104, 466] width 82 height 42
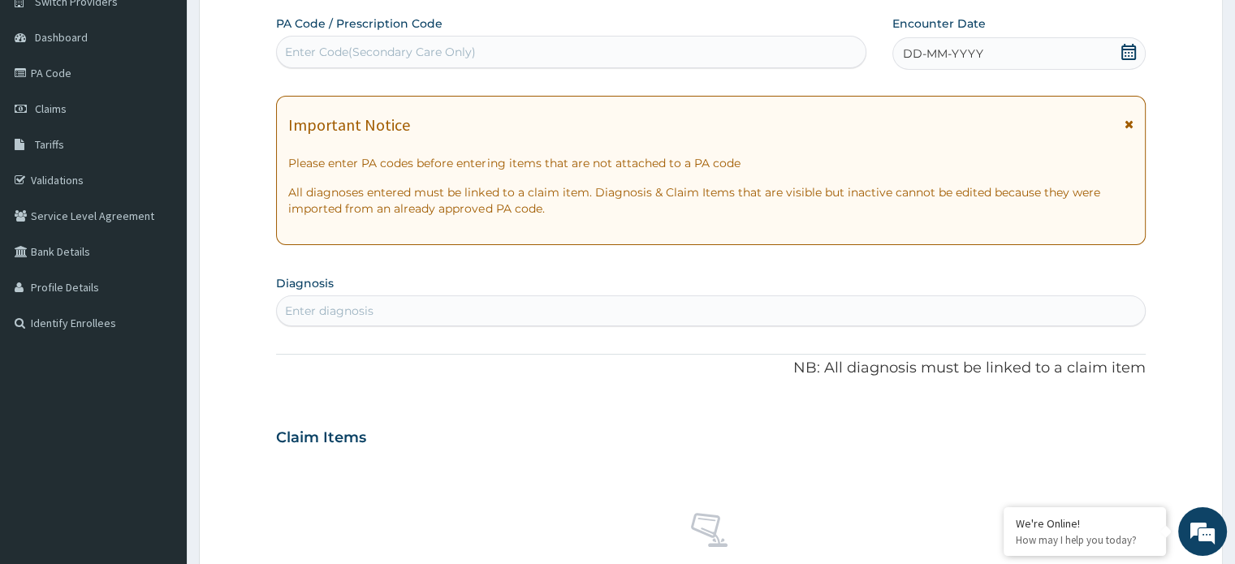
scroll to position [0, 0]
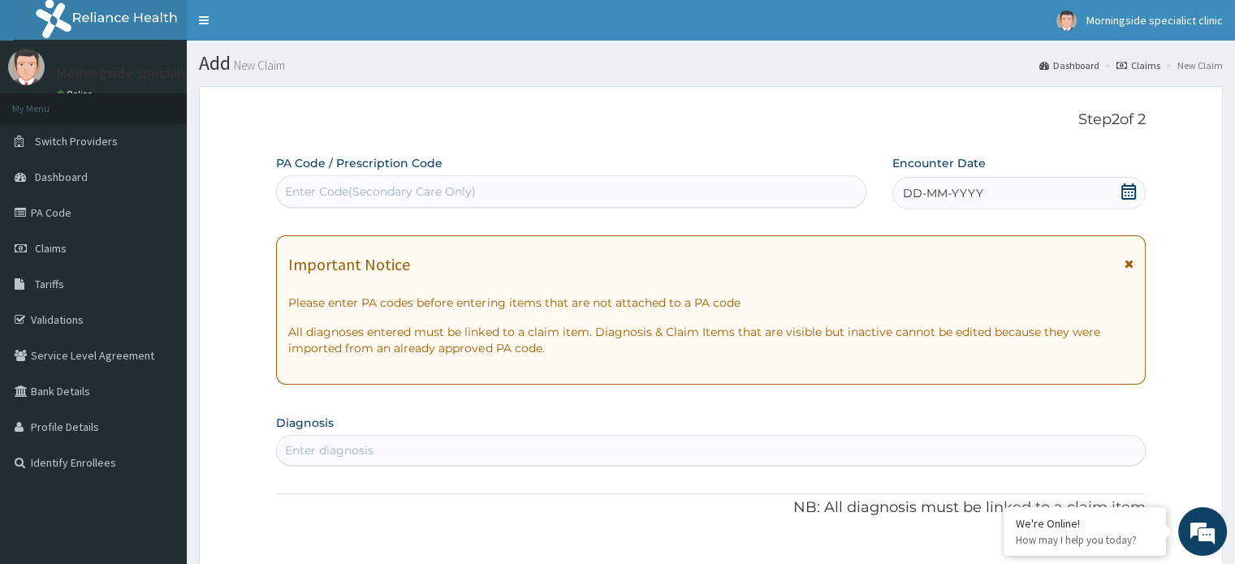
click at [455, 188] on div "Enter Code(Secondary Care Only)" at bounding box center [380, 191] width 191 height 16
paste input "PA/9EBA77"
type input "PA/9EBA77"
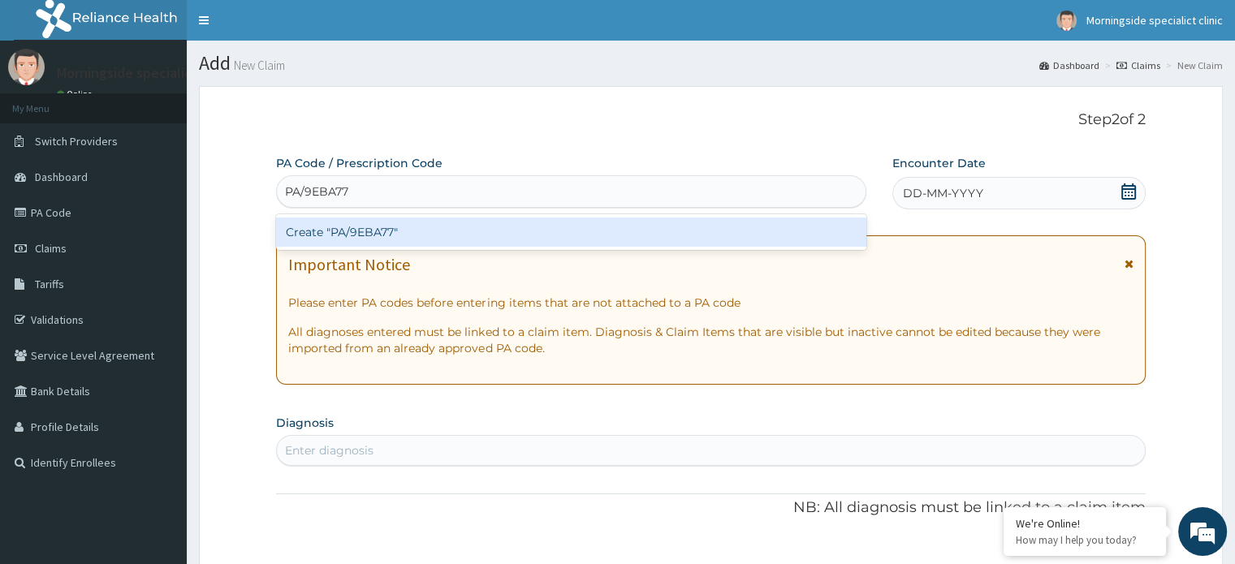
click at [432, 227] on div "Create "PA/9EBA77"" at bounding box center [571, 232] width 590 height 29
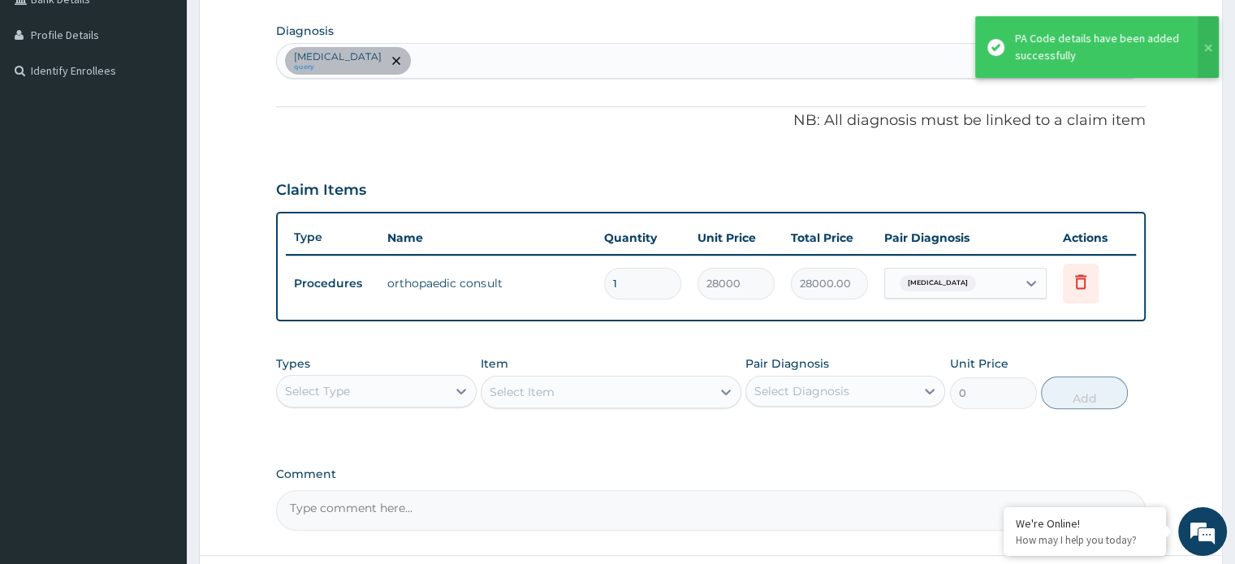
scroll to position [527, 0]
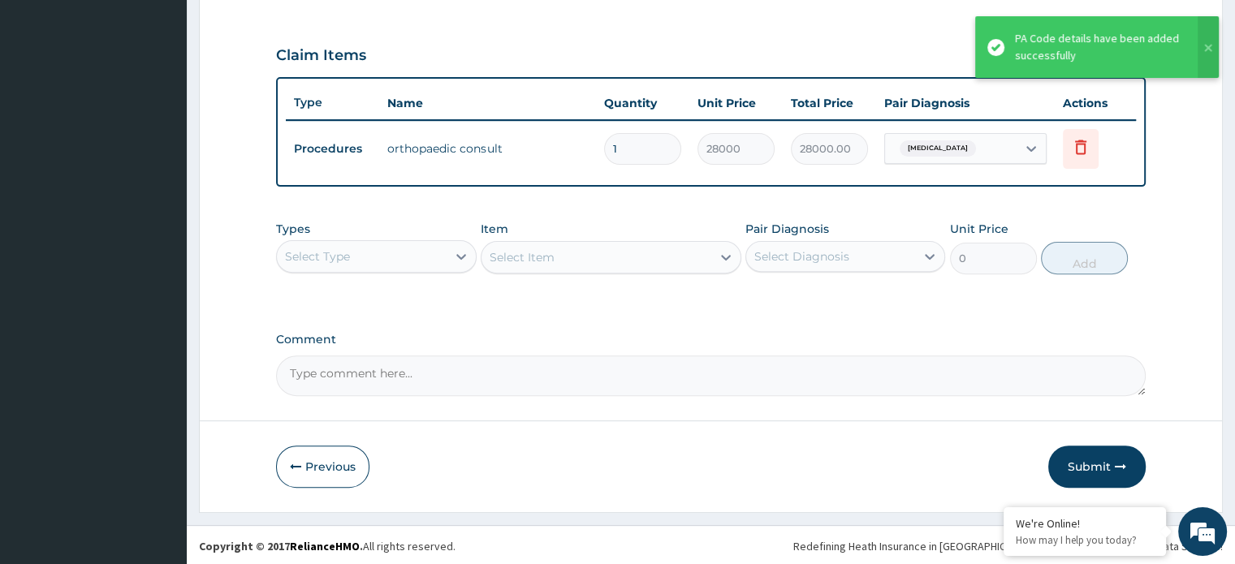
click at [1085, 459] on button "Submit" at bounding box center [1096, 467] width 97 height 42
